Goal: Book appointment/travel/reservation

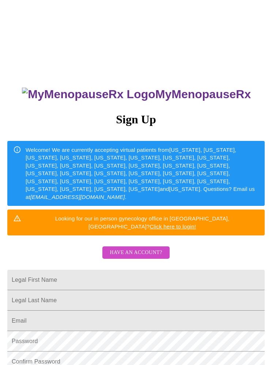
click at [195, 270] on input "Legal First Name" at bounding box center [135, 280] width 257 height 20
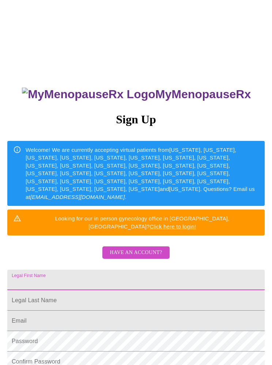
scroll to position [4, 0]
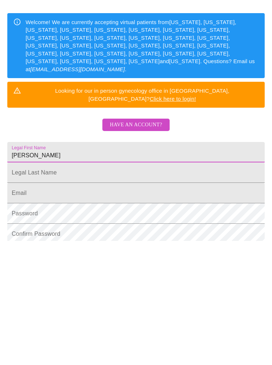
type input "Karen"
click at [24, 266] on input "Legal First Name" at bounding box center [135, 276] width 257 height 20
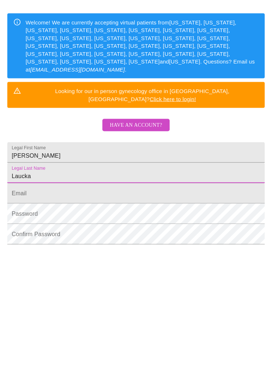
type input "Laucka"
click at [21, 287] on input "Legal First Name" at bounding box center [135, 297] width 257 height 20
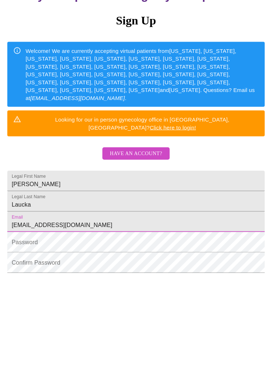
type input "kel@jafcore.com"
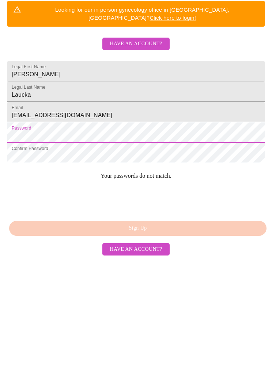
scroll to position [99, 0]
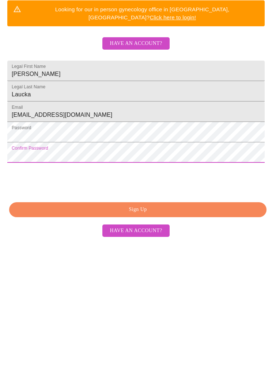
click at [56, 330] on span "Sign Up" at bounding box center [138, 334] width 240 height 9
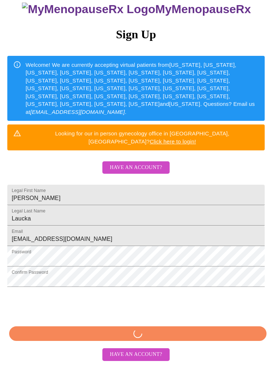
scroll to position [71, 0]
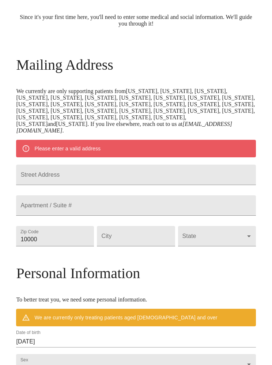
click at [31, 187] on div "Street Address" at bounding box center [136, 175] width 242 height 31
click at [33, 174] on input "Street Address" at bounding box center [135, 175] width 239 height 20
type input "9174 Valley Oak Pl"
click at [47, 246] on input "10000" at bounding box center [55, 236] width 78 height 20
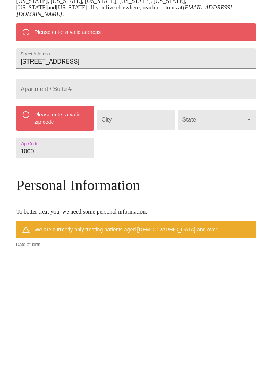
scroll to position [83, 0]
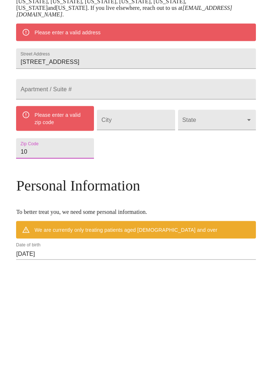
type input "1"
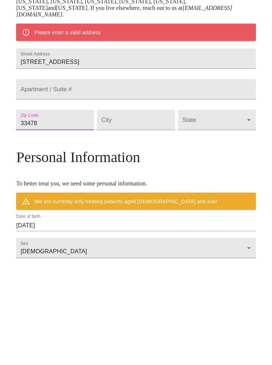
type input "33478"
click at [138, 214] on input "Street Address" at bounding box center [136, 224] width 78 height 20
type input "Jupiter"
click at [186, 138] on body "MyMenopauseRx Welcome to MyMenopauseRx Since it's your first time here, you'll …" at bounding box center [136, 224] width 266 height 609
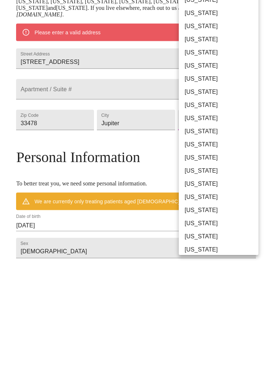
scroll to position [187, 0]
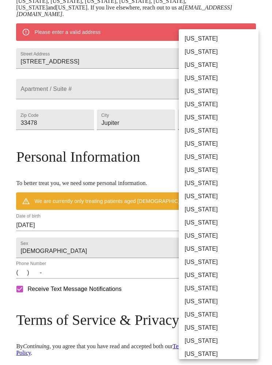
click at [186, 148] on li "Florida" at bounding box center [219, 143] width 80 height 13
type input "Florida"
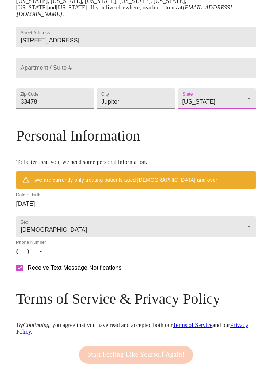
click at [54, 210] on input "08/17/2025" at bounding box center [135, 204] width 239 height 12
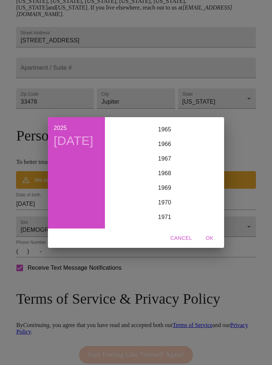
scroll to position [929, 0]
click at [156, 174] on div "1966" at bounding box center [164, 175] width 113 height 15
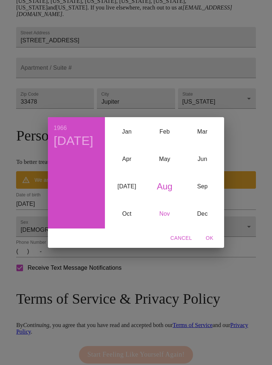
click at [159, 213] on div "Nov" at bounding box center [165, 213] width 38 height 27
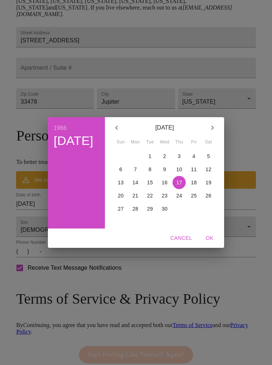
click at [145, 196] on span "22" at bounding box center [149, 195] width 13 height 7
click at [205, 235] on span "OK" at bounding box center [209, 238] width 18 height 9
type input "11/22/1966"
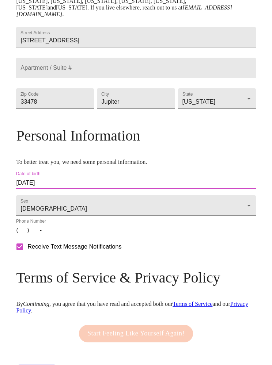
click at [33, 236] on input "(   )    -" at bounding box center [135, 231] width 239 height 12
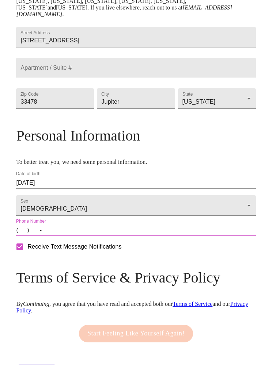
scroll to position [199, 0]
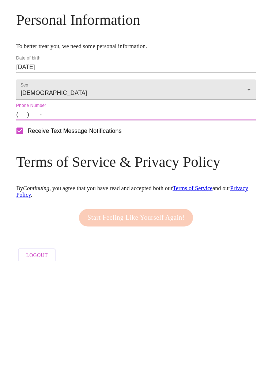
click at [20, 213] on input "(   )    -" at bounding box center [135, 219] width 239 height 12
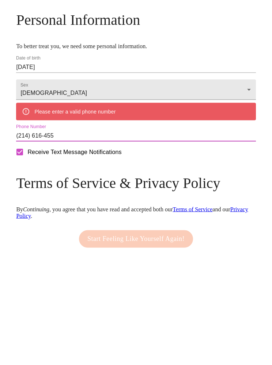
type input "(214) 616-4559"
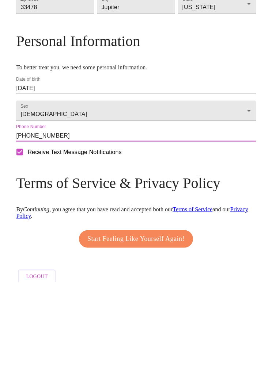
click at [98, 316] on span "Start Feeling Like Yourself Again!" at bounding box center [135, 322] width 97 height 12
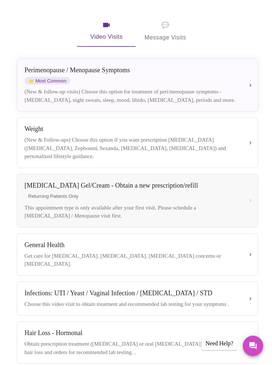
scroll to position [114, 0]
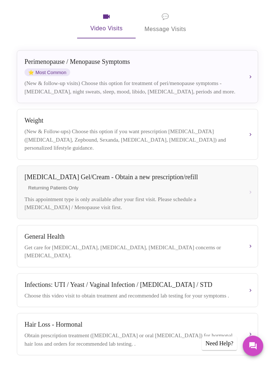
click at [204, 334] on div "Hair Loss - Hormonal Obtain prescription treatment (spironolactone or oral mino…" at bounding box center [137, 334] width 226 height 27
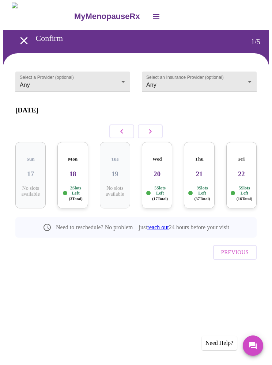
click at [123, 84] on body "MyMenopauseRx Confirm 1 / 5 Select a Provider (optional) Any Any Select an Insu…" at bounding box center [136, 150] width 266 height 294
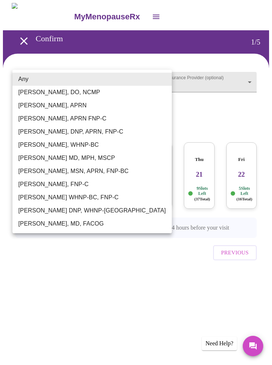
click at [51, 80] on li "Any" at bounding box center [91, 79] width 159 height 13
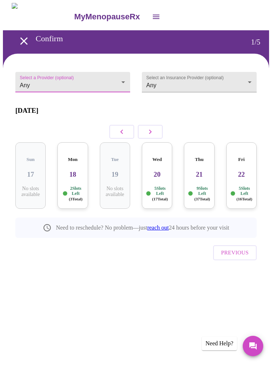
click at [257, 81] on body "MyMenopauseRx Confirm 1 / 5 Select a Provider (optional) Any Any Select an Insu…" at bounding box center [136, 150] width 266 height 294
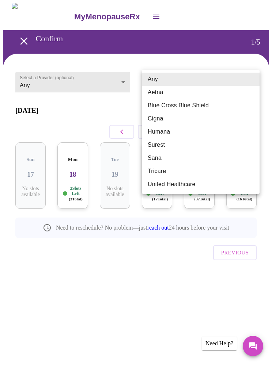
click at [210, 107] on li "Blue Cross Blue Shield" at bounding box center [201, 105] width 118 height 13
type input "Blue Cross Blue Shield"
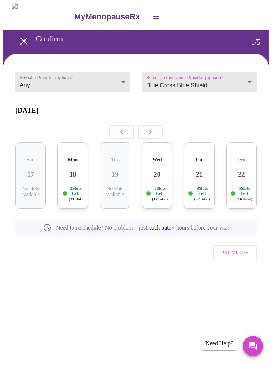
click at [72, 173] on div "Mon 18 2 Slots Left ( 3 Total)" at bounding box center [72, 175] width 30 height 66
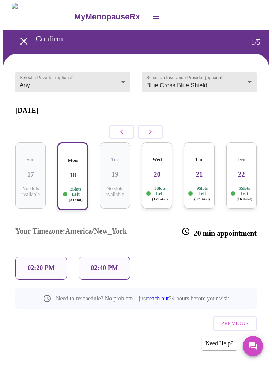
click at [117, 264] on p "02:40 PM" at bounding box center [104, 268] width 27 height 8
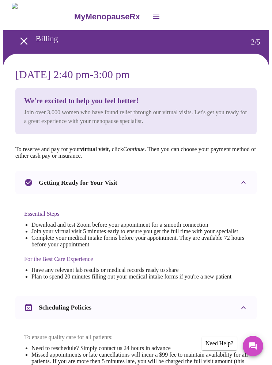
click at [25, 35] on icon "open drawer" at bounding box center [24, 41] width 13 height 13
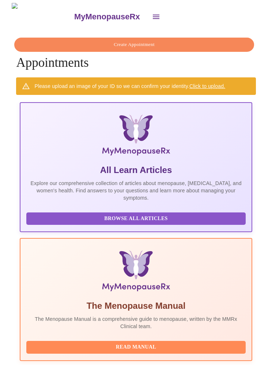
click at [147, 8] on button "open drawer" at bounding box center [156, 17] width 18 height 18
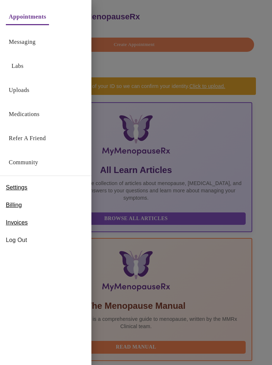
click at [22, 70] on link "Labs" at bounding box center [18, 66] width 12 height 10
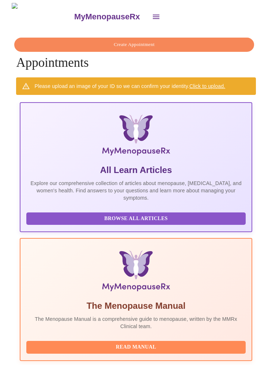
click at [153, 15] on icon "open drawer" at bounding box center [156, 17] width 7 height 4
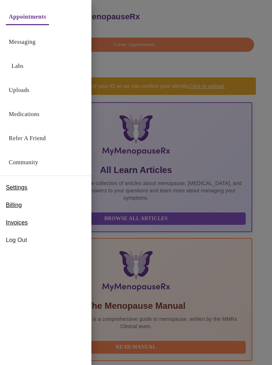
click at [126, 15] on div at bounding box center [136, 182] width 272 height 365
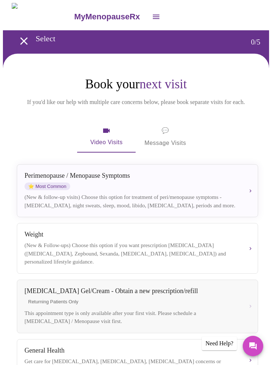
click at [198, 183] on div "Perimenopause / Menopause Symptoms ⭐ Most Common" at bounding box center [131, 181] width 214 height 18
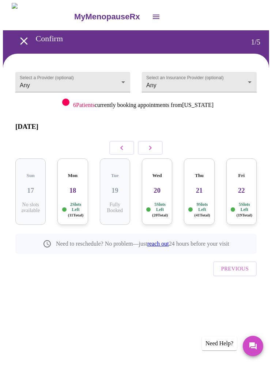
click at [70, 202] on p "2 Slots Left ( 11 Total)" at bounding box center [76, 210] width 16 height 16
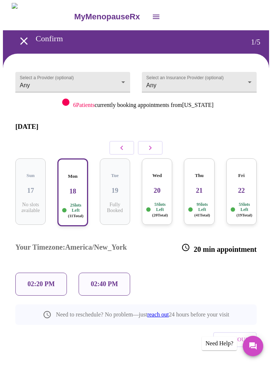
click at [107, 280] on p "02:40 PM" at bounding box center [104, 284] width 27 height 8
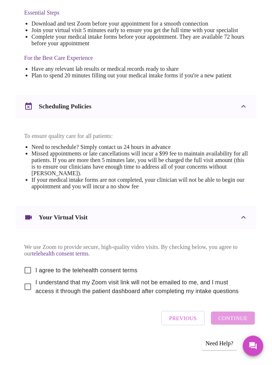
scroll to position [207, 0]
click at [30, 278] on input "I agree to the telehealth consent terms" at bounding box center [27, 270] width 15 height 15
checkbox input "true"
click at [29, 295] on input "I understand that my Zoom visit link will not be emailed to me, and I must acce…" at bounding box center [27, 286] width 15 height 15
checkbox input "true"
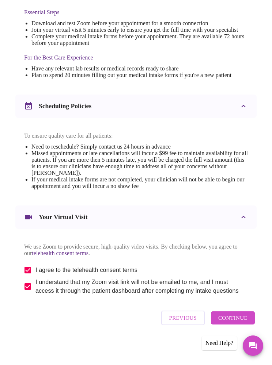
click at [237, 323] on span "Continue" at bounding box center [232, 318] width 29 height 9
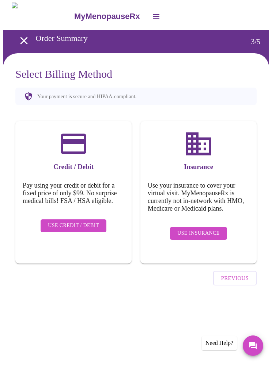
click at [209, 232] on span "Use Insurance" at bounding box center [198, 233] width 42 height 9
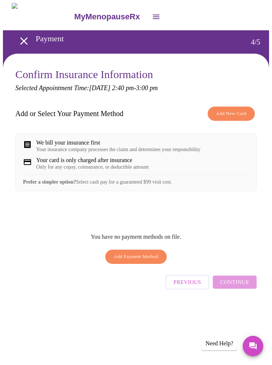
click at [231, 112] on span "Add New Card" at bounding box center [231, 114] width 30 height 8
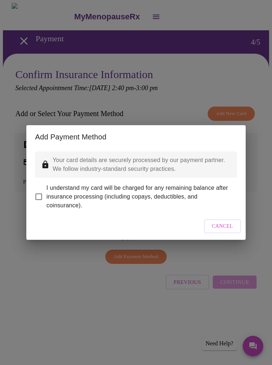
click at [40, 198] on input "I understand my card will be charged for any remaining balance after insurance …" at bounding box center [38, 196] width 15 height 15
checkbox input "true"
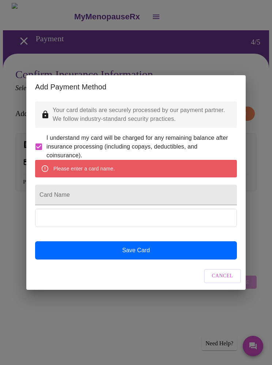
click at [59, 198] on input "Card Name" at bounding box center [136, 195] width 202 height 20
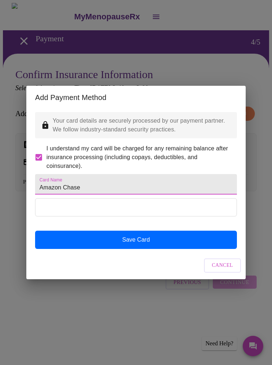
type input "Amazon Chase"
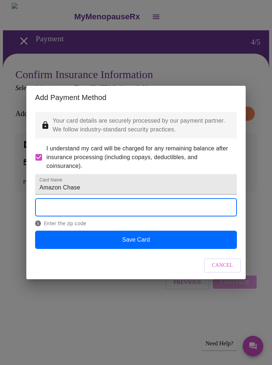
click at [76, 248] on button "Save Card" at bounding box center [136, 240] width 202 height 18
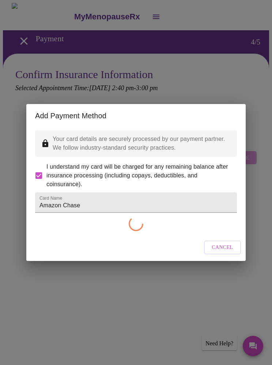
checkbox input "false"
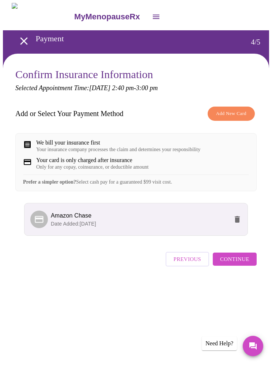
click at [226, 119] on button "Add New Card" at bounding box center [230, 114] width 47 height 14
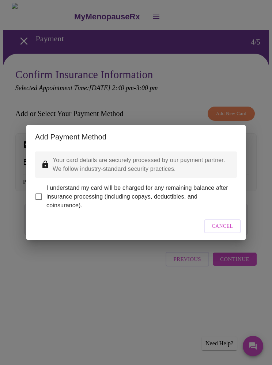
click at [229, 231] on span "Cancel" at bounding box center [222, 226] width 21 height 9
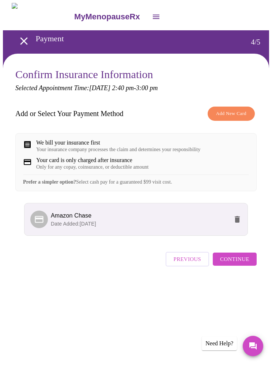
click at [238, 114] on span "Add New Card" at bounding box center [231, 114] width 30 height 8
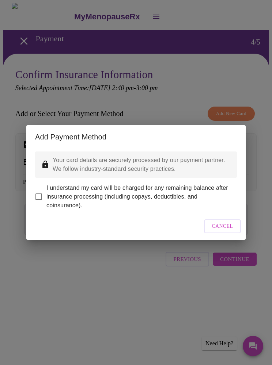
click at [39, 190] on input "I understand my card will be charged for any remaining balance after insurance …" at bounding box center [38, 196] width 15 height 15
checkbox input "true"
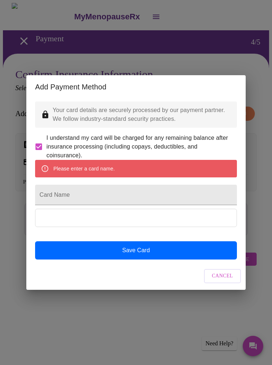
click at [8, 182] on div "Add Payment Method Your card details are securely processed by our payment part…" at bounding box center [136, 182] width 272 height 365
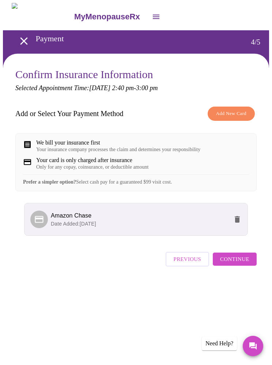
click at [242, 264] on span "Continue" at bounding box center [234, 259] width 29 height 9
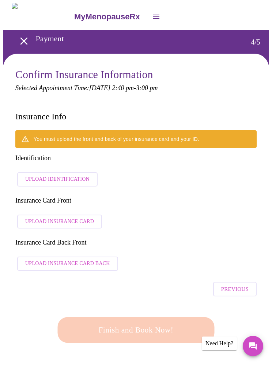
click at [41, 175] on span "Upload Identification" at bounding box center [57, 179] width 64 height 9
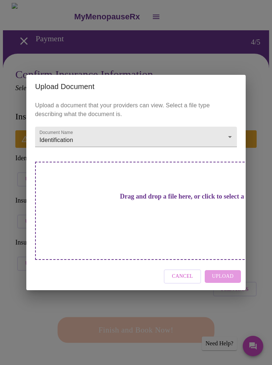
click at [108, 221] on div "Drag and drop a file here, or click to select a file" at bounding box center [187, 211] width 304 height 98
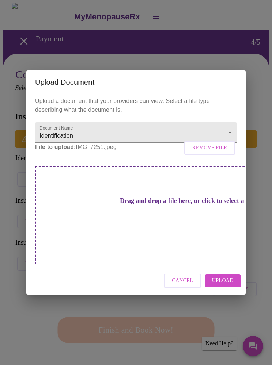
click at [121, 205] on h3 "Drag and drop a file here, or click to select a file" at bounding box center [187, 201] width 202 height 8
click at [103, 205] on h3 "Drag and drop a file here, or click to select a file" at bounding box center [187, 201] width 202 height 8
click at [229, 276] on span "Upload" at bounding box center [223, 280] width 22 height 9
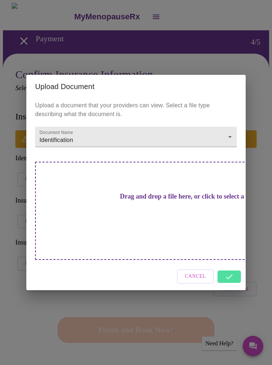
click at [234, 265] on div "Cancel" at bounding box center [135, 276] width 219 height 27
click at [256, 222] on div "Upload Document Upload a document that your providers can view. Select a file t…" at bounding box center [136, 182] width 272 height 365
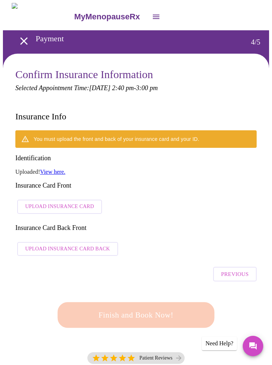
click at [51, 169] on link "View here." at bounding box center [52, 172] width 25 height 6
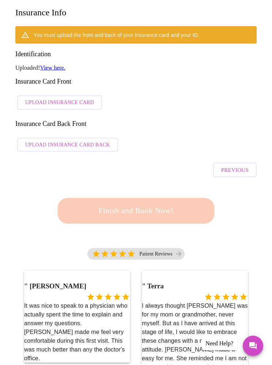
scroll to position [122, 0]
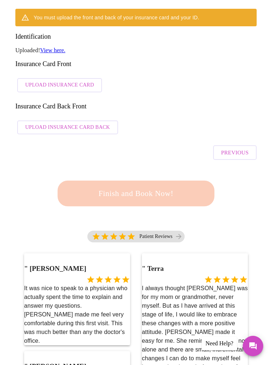
click at [109, 171] on div "Finish and Book Now!" at bounding box center [136, 193] width 161 height 45
click at [104, 171] on div "Finish and Book Now!" at bounding box center [136, 193] width 161 height 45
click at [103, 171] on div "Finish and Book Now!" at bounding box center [136, 193] width 161 height 45
click at [105, 171] on div "Finish and Book Now!" at bounding box center [136, 193] width 161 height 45
click at [109, 171] on div "Finish and Book Now!" at bounding box center [136, 193] width 161 height 45
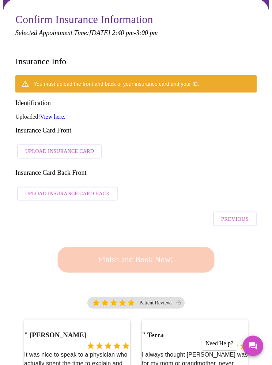
scroll to position [54, 0]
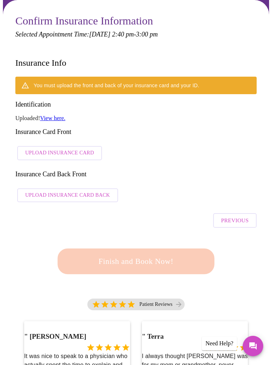
click at [239, 216] on span "Previous" at bounding box center [234, 220] width 27 height 9
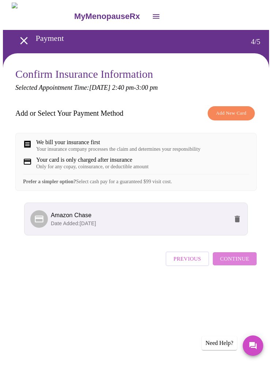
click at [246, 264] on span "Continue" at bounding box center [234, 259] width 29 height 9
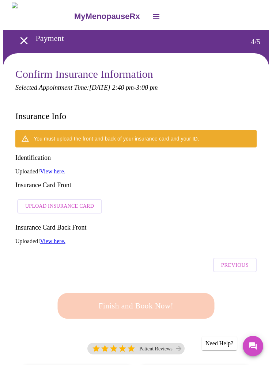
click at [39, 202] on span "Upload Insurance Card" at bounding box center [59, 206] width 69 height 9
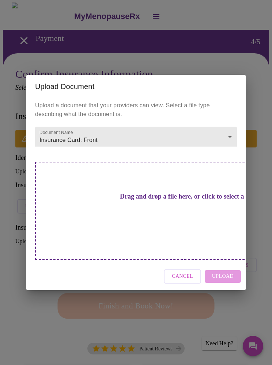
click at [112, 200] on h3 "Drag and drop a file here, or click to select a file" at bounding box center [187, 197] width 202 height 8
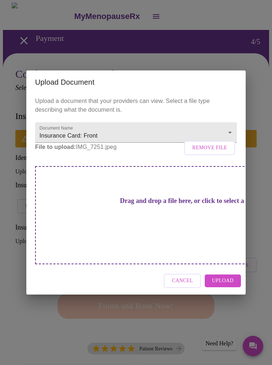
click at [226, 276] on span "Upload" at bounding box center [223, 280] width 22 height 9
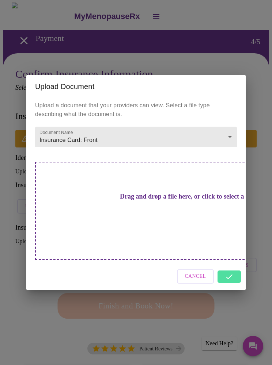
click at [228, 263] on div "Cancel" at bounding box center [135, 276] width 219 height 27
click at [229, 264] on div "Cancel" at bounding box center [135, 276] width 219 height 27
click at [230, 263] on div "Cancel" at bounding box center [135, 276] width 219 height 27
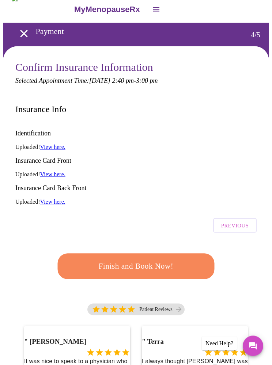
scroll to position [25, 0]
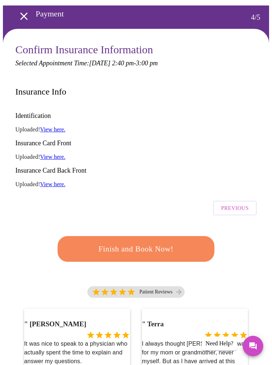
click at [92, 242] on span "Finish and Book Now!" at bounding box center [136, 249] width 138 height 14
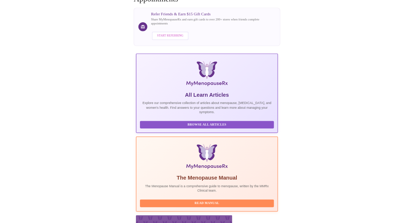
scroll to position [161, 0]
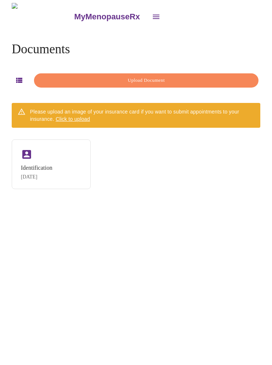
click at [30, 165] on div "Identification" at bounding box center [36, 168] width 31 height 7
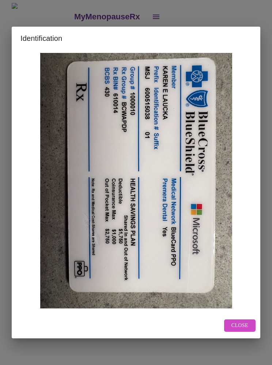
click at [245, 330] on span "Close" at bounding box center [239, 325] width 17 height 9
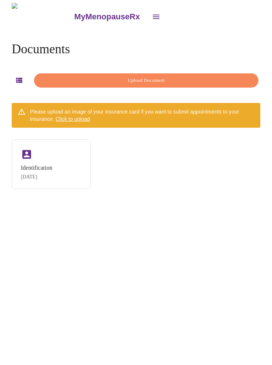
click at [31, 165] on div "Identification" at bounding box center [36, 168] width 31 height 7
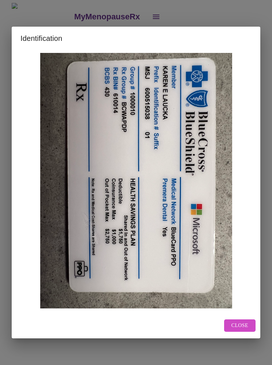
click at [243, 330] on span "Close" at bounding box center [239, 325] width 17 height 9
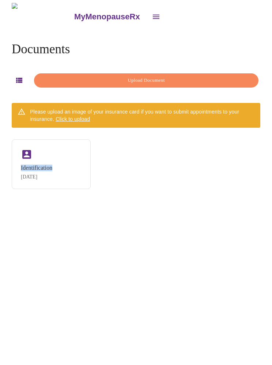
click at [61, 185] on div "Identification [DATE]" at bounding box center [51, 164] width 79 height 50
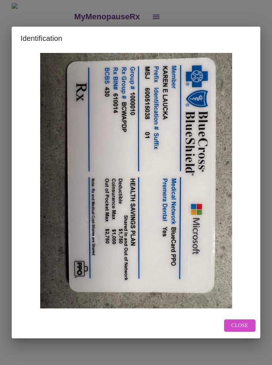
click at [242, 330] on span "Close" at bounding box center [239, 325] width 17 height 9
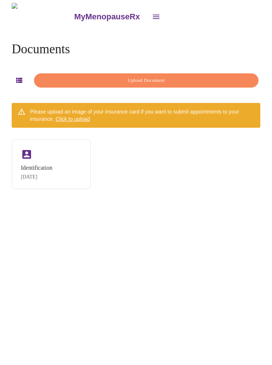
click at [73, 83] on button "Upload Document" at bounding box center [146, 80] width 224 height 14
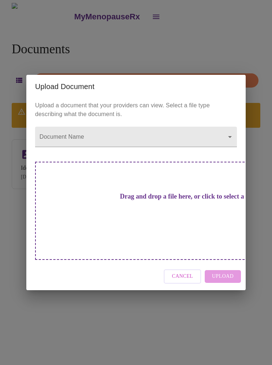
click at [229, 150] on body "MyMenopauseRx Documents Upload Document Please upload an image of your insuranc…" at bounding box center [136, 185] width 266 height 365
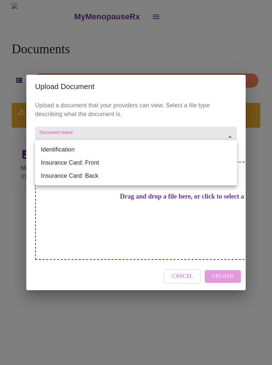
click at [49, 148] on li "Identification" at bounding box center [136, 149] width 202 height 13
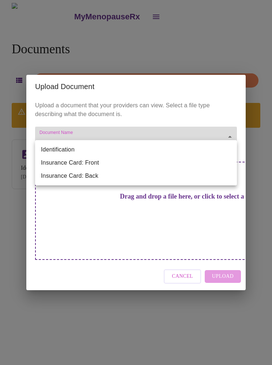
type input "Identification"
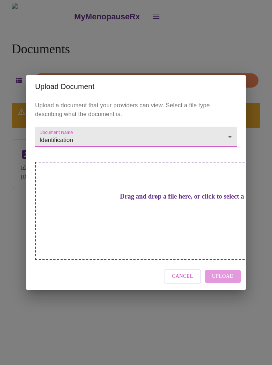
click at [104, 200] on h3 "Drag and drop a file here, or click to select a file" at bounding box center [187, 197] width 202 height 8
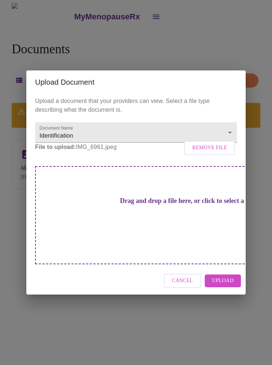
click at [227, 276] on span "Upload" at bounding box center [223, 280] width 22 height 9
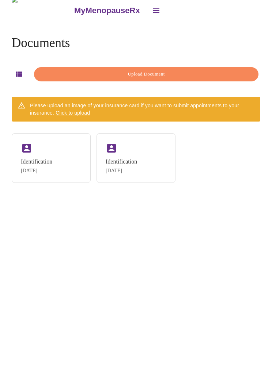
scroll to position [14, 0]
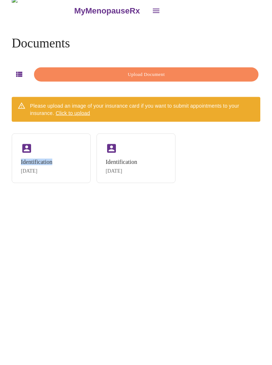
click at [36, 169] on div "Identification [DATE]" at bounding box center [51, 159] width 79 height 50
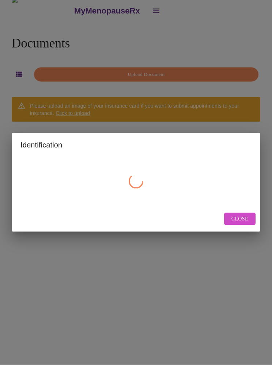
scroll to position [14, 0]
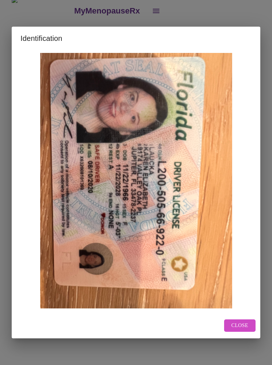
click at [235, 332] on button "Close" at bounding box center [239, 326] width 31 height 13
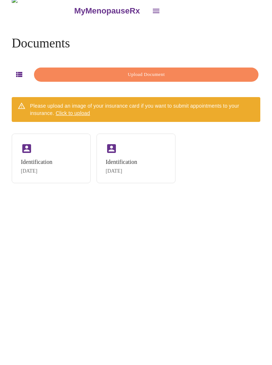
scroll to position [0, 0]
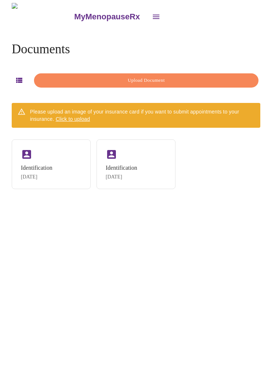
click at [69, 119] on span "Click to upload" at bounding box center [73, 119] width 34 height 6
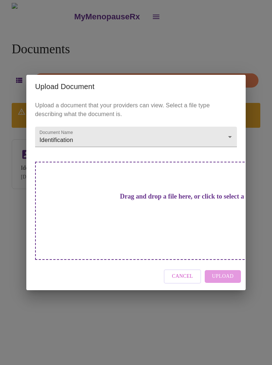
click at [73, 148] on body "MyMenopauseRx Documents Upload Document Please upload an image of your insuranc…" at bounding box center [136, 185] width 266 height 365
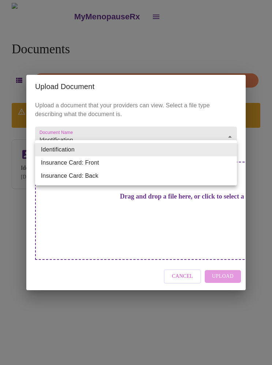
click at [54, 176] on li "Insurance Card: Back" at bounding box center [136, 175] width 202 height 13
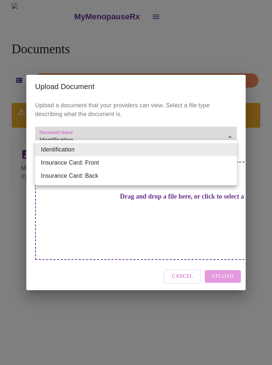
type input "Insurance Card: Back"
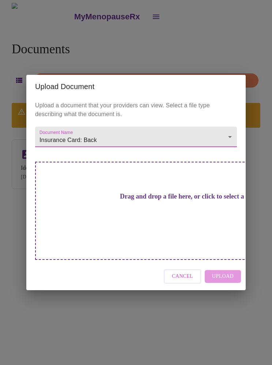
click at [114, 200] on h3 "Drag and drop a file here, or click to select a file" at bounding box center [187, 197] width 202 height 8
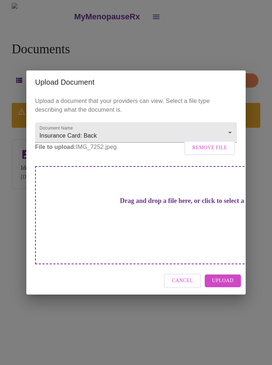
click at [226, 276] on span "Upload" at bounding box center [223, 280] width 22 height 9
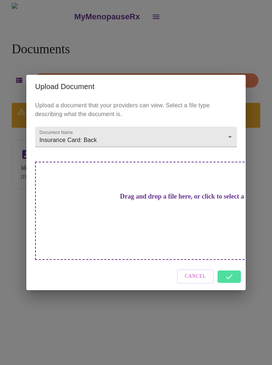
click at [232, 264] on div "Cancel" at bounding box center [135, 276] width 219 height 27
click at [231, 263] on div "Cancel" at bounding box center [135, 276] width 219 height 27
click at [230, 263] on div "Cancel" at bounding box center [135, 276] width 219 height 27
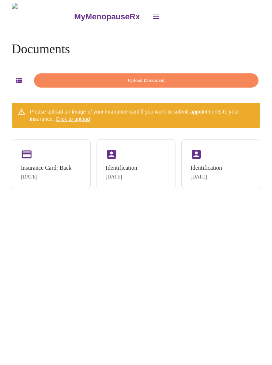
click at [38, 165] on div "Insurance Card: Back" at bounding box center [46, 168] width 51 height 7
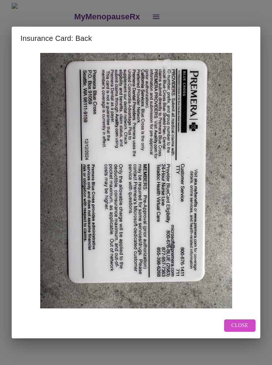
click at [247, 330] on span "Close" at bounding box center [239, 325] width 17 height 9
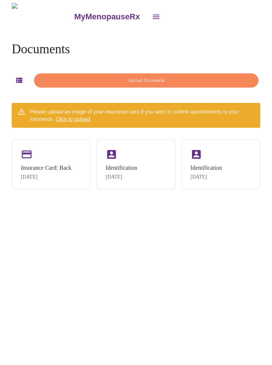
click at [115, 169] on div "Identification" at bounding box center [121, 168] width 31 height 7
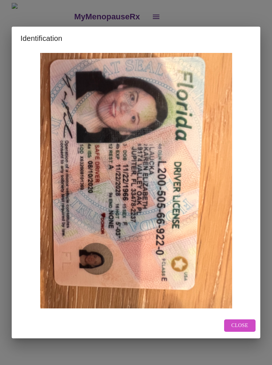
click at [244, 330] on span "Close" at bounding box center [239, 325] width 17 height 9
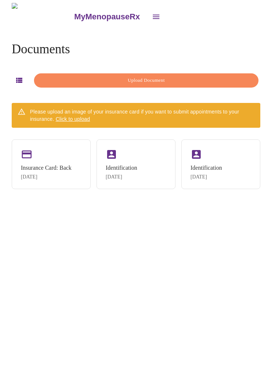
click at [197, 168] on div "Identification" at bounding box center [205, 168] width 31 height 7
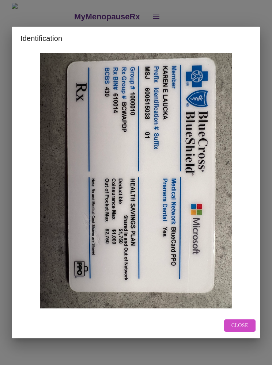
click at [245, 330] on span "Close" at bounding box center [239, 325] width 17 height 9
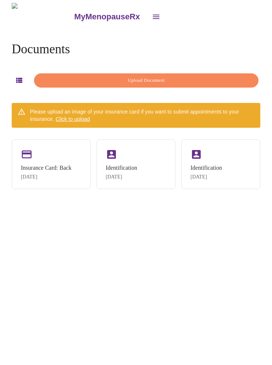
click at [196, 165] on div "Identification" at bounding box center [205, 168] width 31 height 7
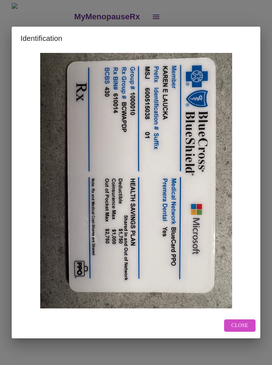
click at [249, 332] on button "Close" at bounding box center [239, 326] width 31 height 13
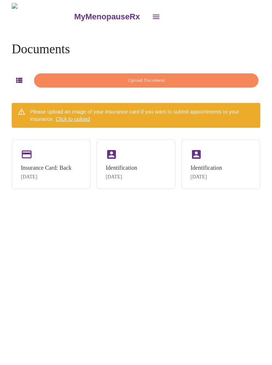
click at [68, 81] on span "Upload Document" at bounding box center [145, 80] width 207 height 8
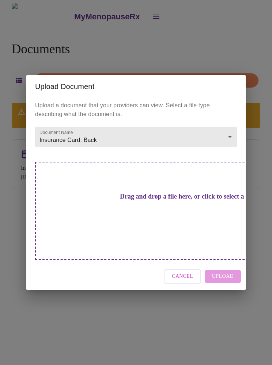
click at [185, 272] on span "Cancel" at bounding box center [182, 276] width 21 height 9
